Goal: Task Accomplishment & Management: Manage account settings

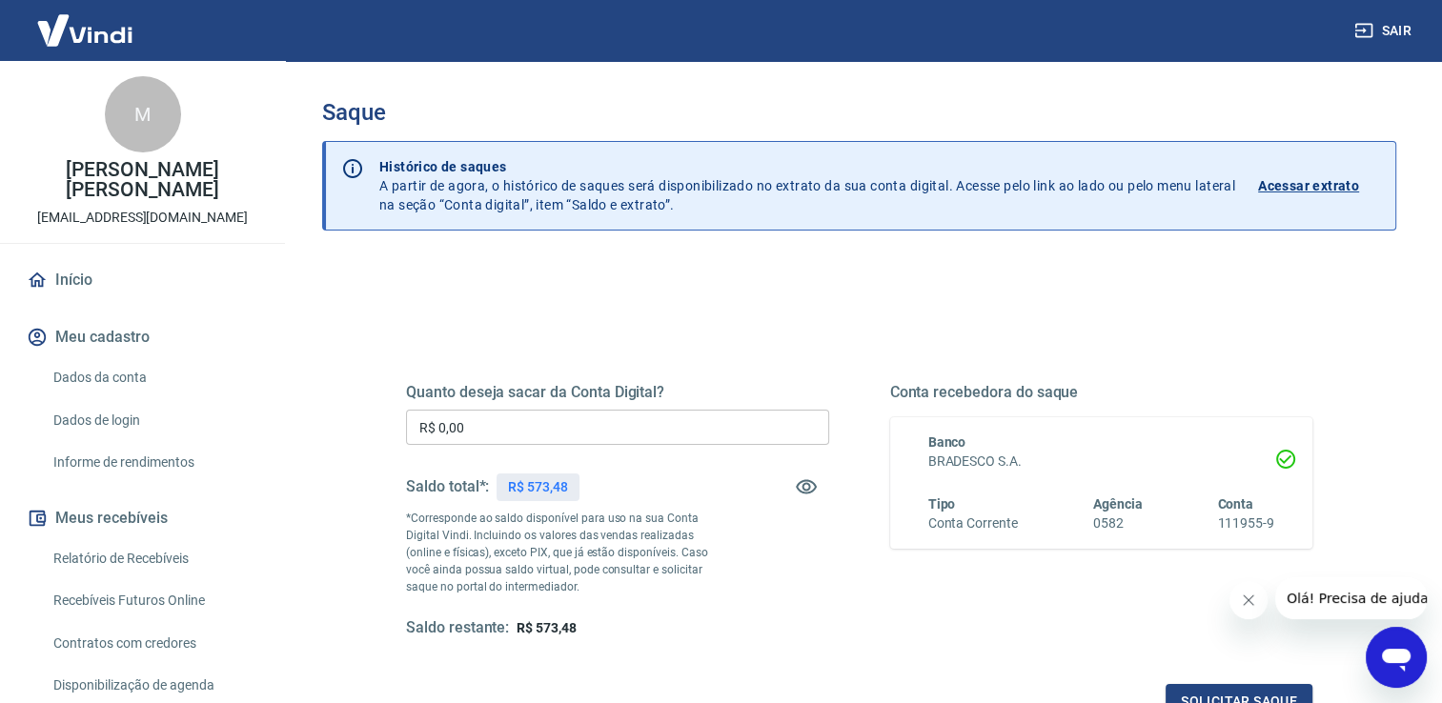
click at [678, 424] on input "R$ 0,00" at bounding box center [617, 427] width 423 height 35
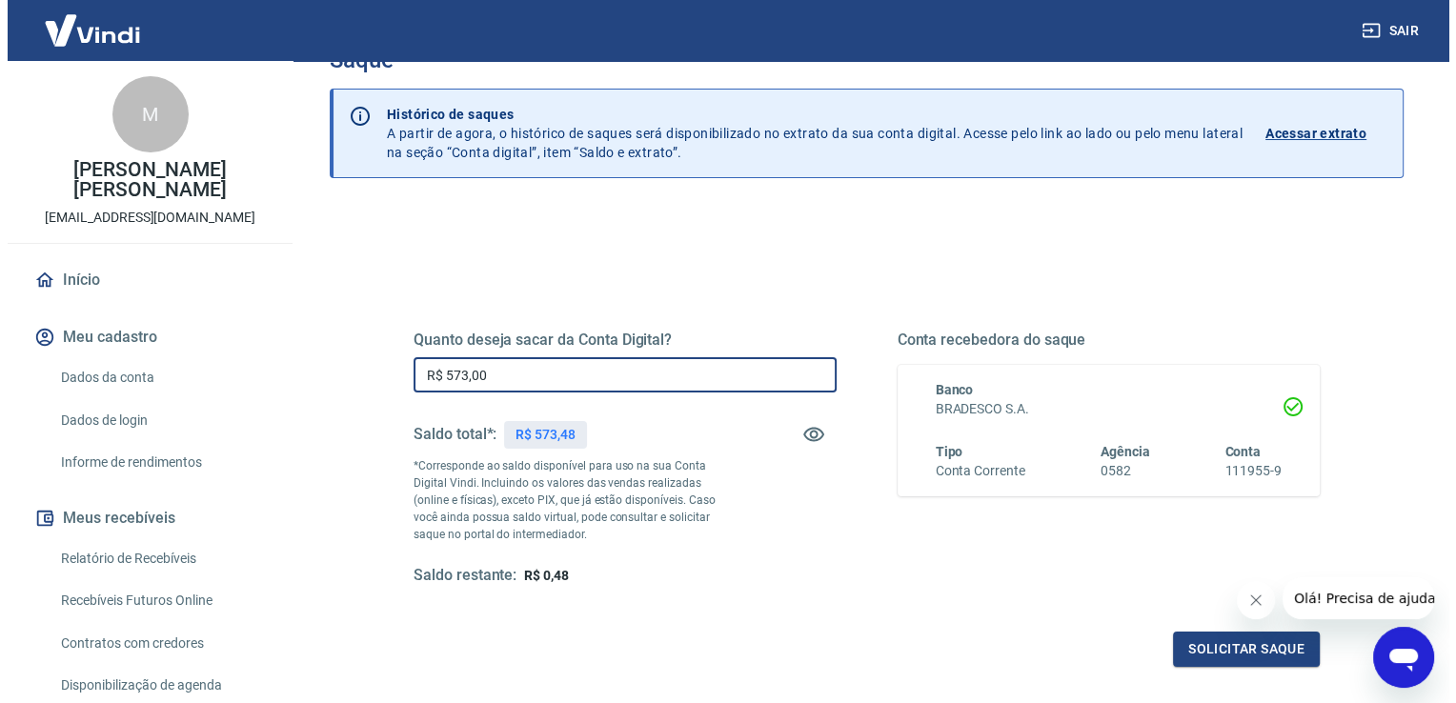
scroll to position [95, 0]
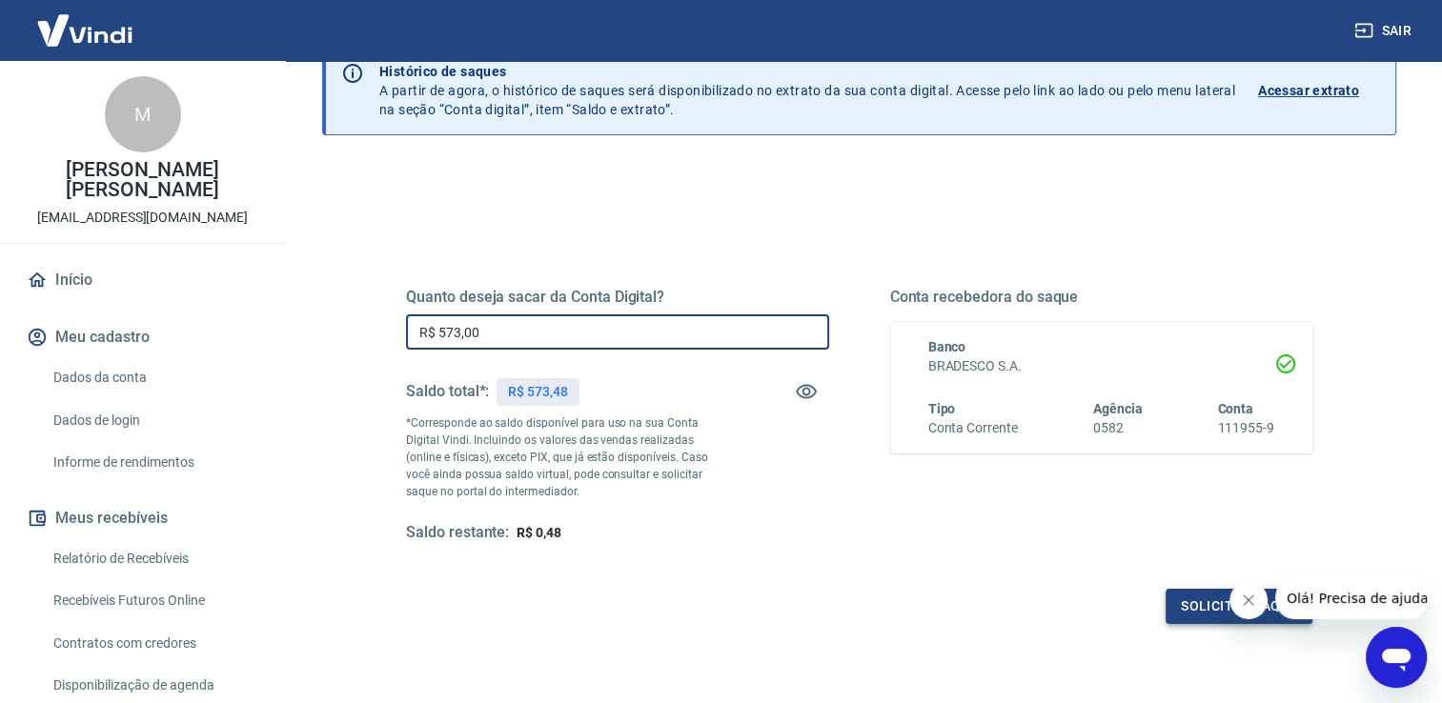
type input "R$ 573,00"
click at [1184, 622] on button "Solicitar saque" at bounding box center [1238, 606] width 147 height 35
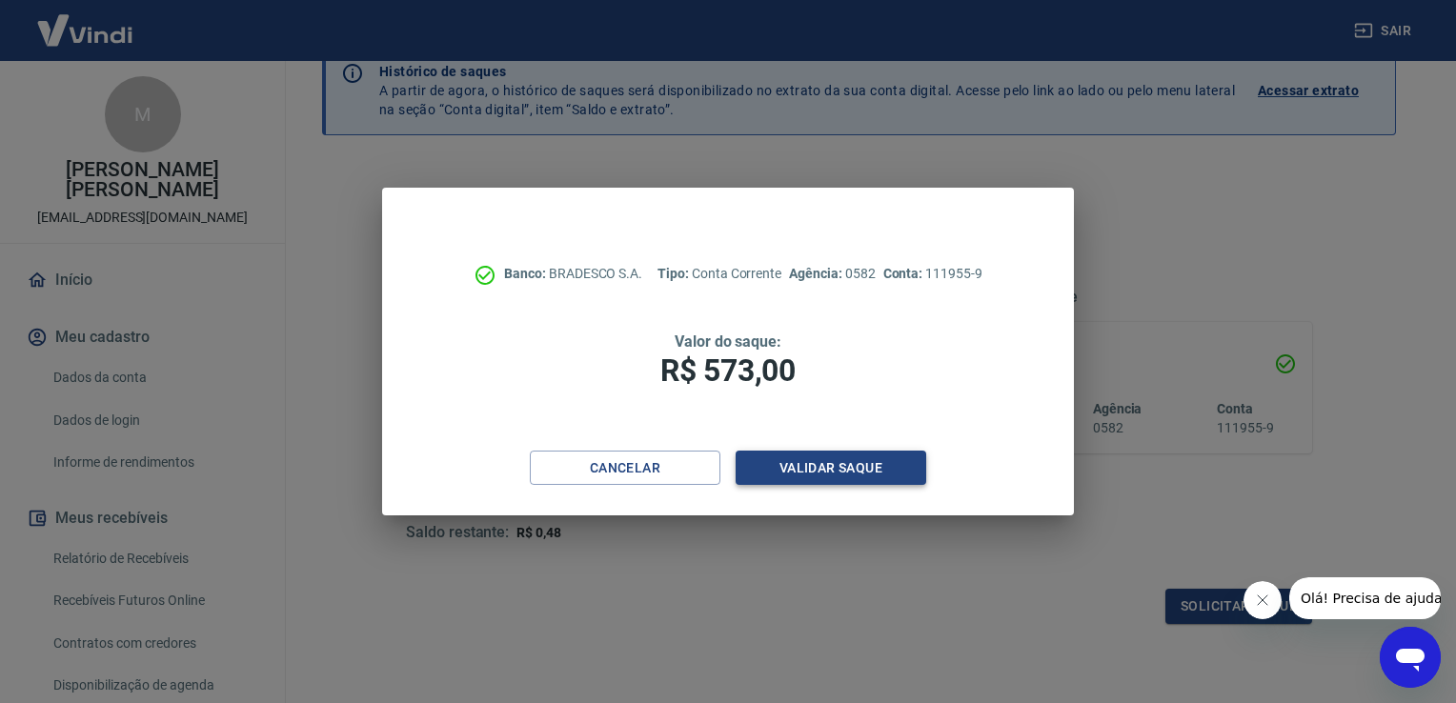
click at [882, 469] on button "Validar saque" at bounding box center [831, 468] width 191 height 35
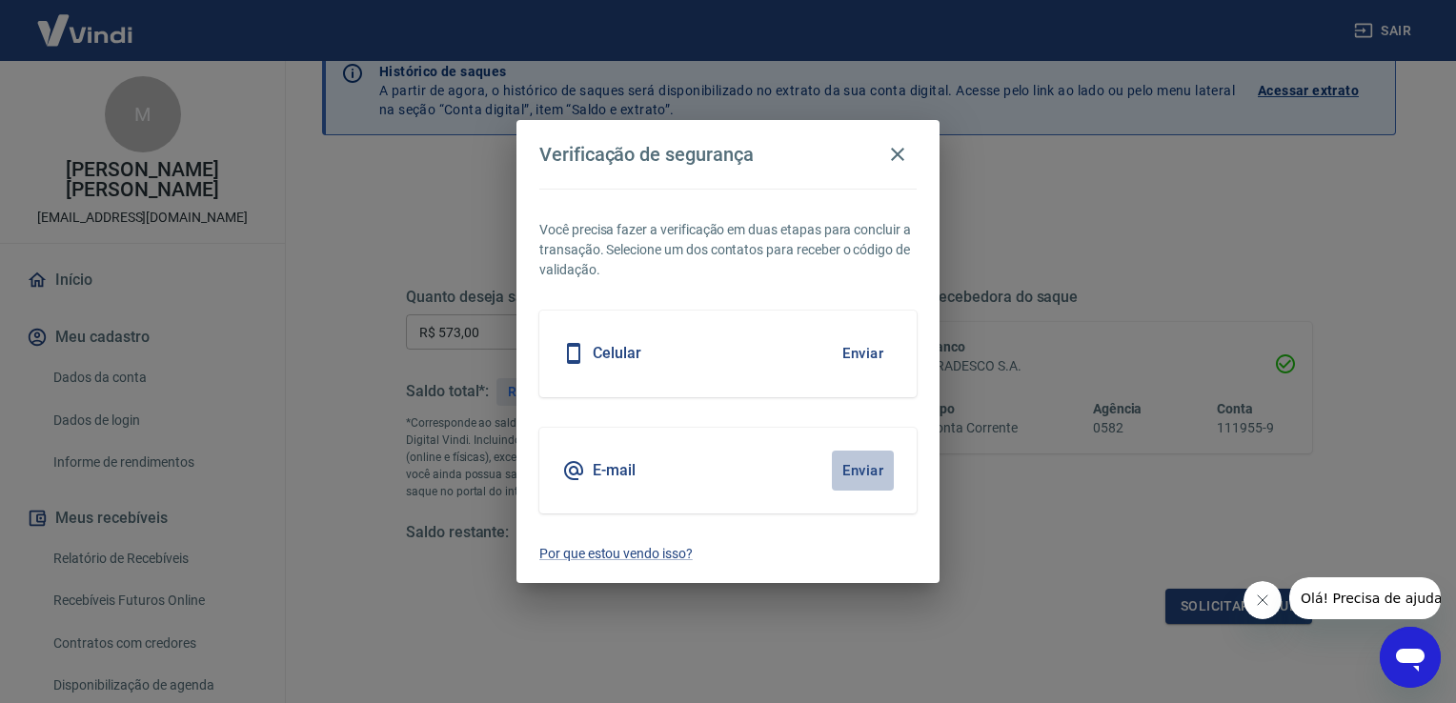
click at [858, 475] on button "Enviar" at bounding box center [863, 471] width 62 height 40
